Goal: Book appointment/travel/reservation

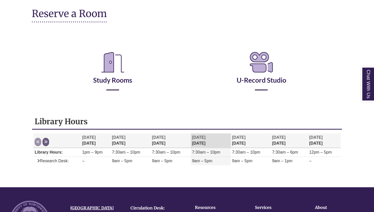
scroll to position [69, 0]
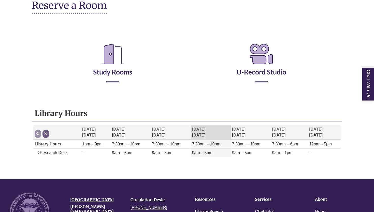
click at [104, 76] on h2 "Study Rooms" at bounding box center [112, 61] width 141 height 42
click at [104, 72] on link "Study Rooms" at bounding box center [112, 65] width 39 height 21
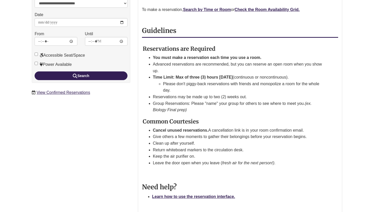
scroll to position [119, 0]
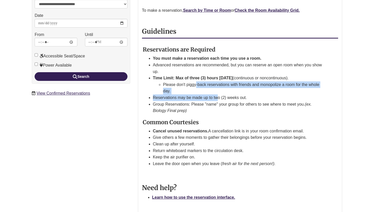
drag, startPoint x: 196, startPoint y: 71, endPoint x: 218, endPoint y: 86, distance: 27.0
click at [218, 86] on ul "You must make a reservation each time you use a room. Advanced reservations are…" at bounding box center [239, 84] width 173 height 59
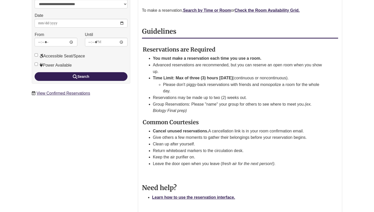
click at [182, 81] on li "Please don't piggy-back reservations with friends and monopolize a room for the…" at bounding box center [244, 87] width 163 height 13
drag, startPoint x: 178, startPoint y: 70, endPoint x: 219, endPoint y: 81, distance: 42.0
click at [219, 81] on li "Time Limit: Max of three (3) hours [DATE] (continuous or noncontinuous). Please…" at bounding box center [239, 85] width 173 height 20
click at [219, 81] on li "Please don't piggy-back reservations with friends and monopolize a room for the…" at bounding box center [244, 87] width 163 height 13
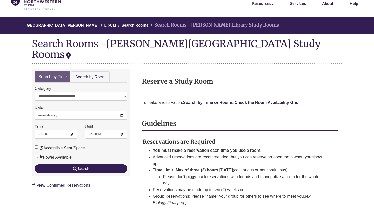
scroll to position [0, 0]
